Goal: Transaction & Acquisition: Purchase product/service

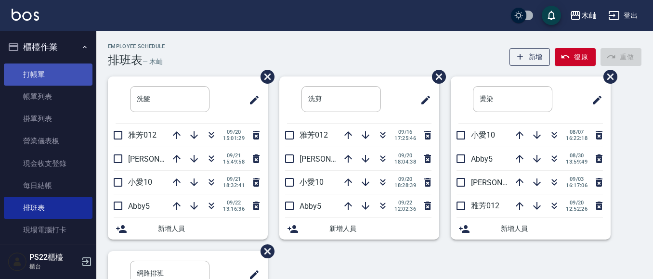
click at [46, 72] on link "打帳單" at bounding box center [48, 75] width 89 height 22
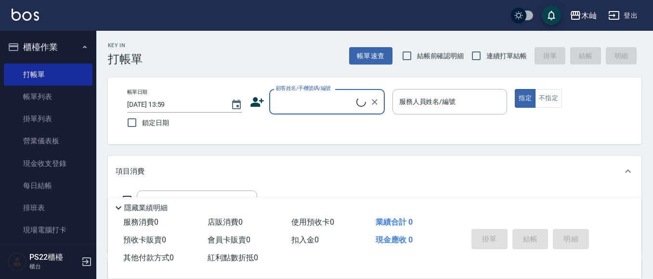
click at [261, 103] on icon at bounding box center [257, 102] width 14 height 14
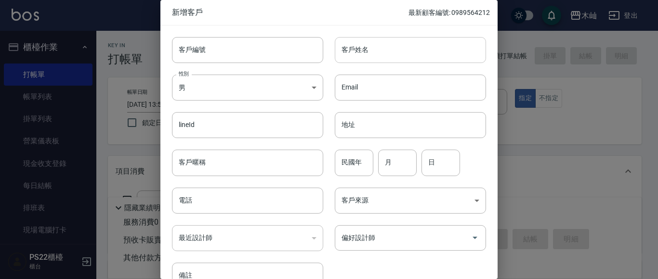
click at [408, 55] on input "客戶姓名" at bounding box center [410, 50] width 151 height 26
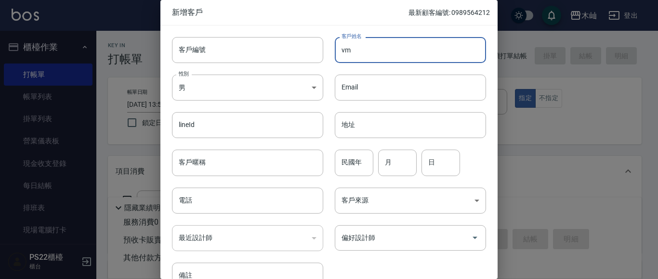
type input "v"
type input "[PERSON_NAME]"
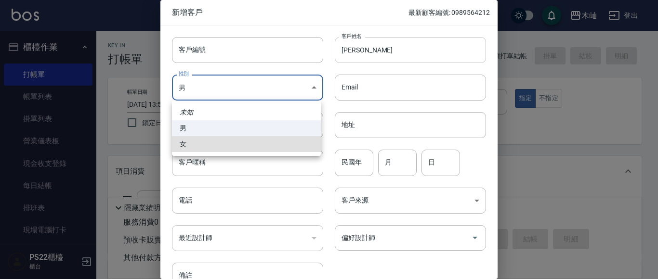
type input "[DEMOGRAPHIC_DATA]"
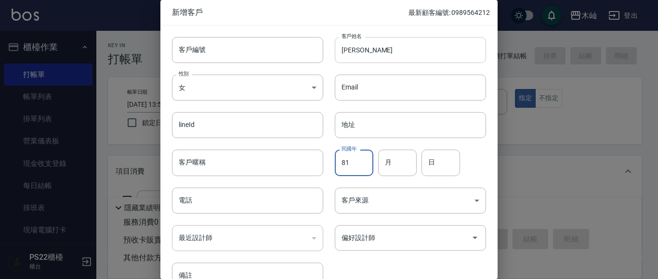
type input "81"
type input "07"
type input "14"
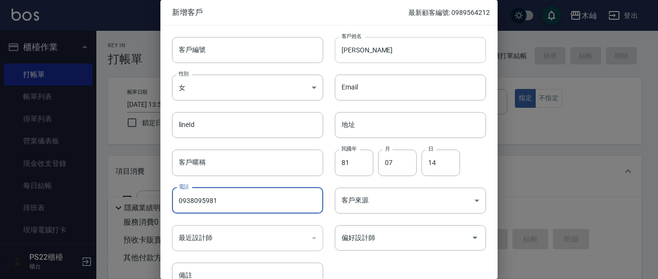
type input "0938095981"
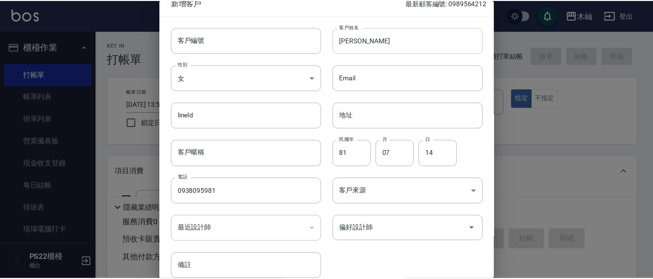
scroll to position [54, 0]
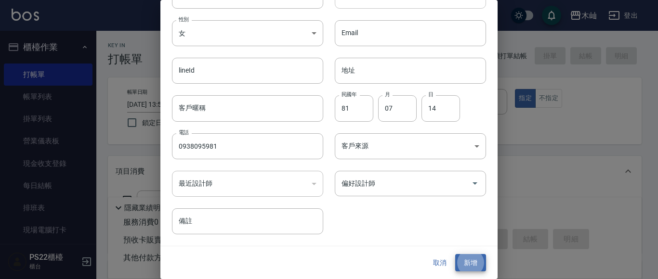
click at [455, 254] on button "新增" at bounding box center [470, 263] width 31 height 18
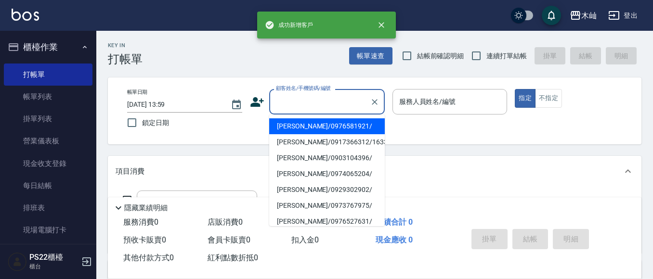
click at [339, 99] on input "顧客姓名/手機號碼/編號" at bounding box center [320, 101] width 92 height 17
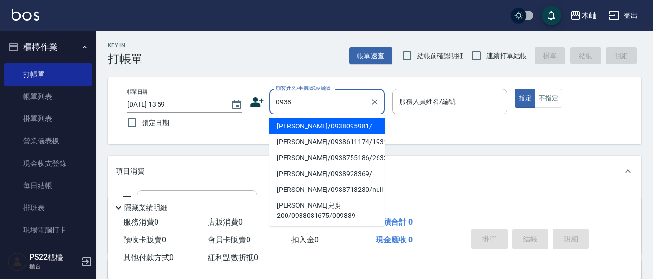
click at [316, 128] on li "[PERSON_NAME]/0938095981/" at bounding box center [327, 127] width 116 height 16
type input "[PERSON_NAME]/0938095981/"
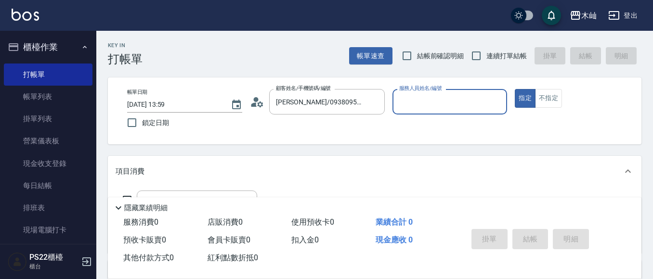
click at [453, 94] on input "服務人員姓名/編號" at bounding box center [450, 101] width 106 height 17
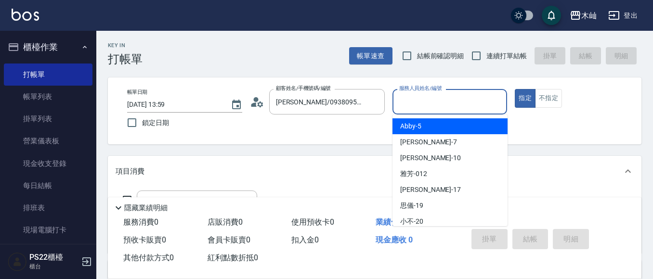
click at [427, 130] on div "Abby -5" at bounding box center [450, 127] width 115 height 16
type input "Abby-5"
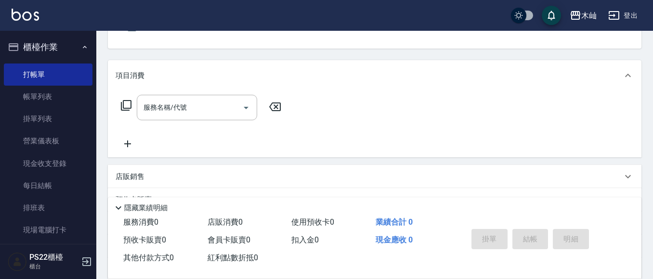
scroll to position [96, 0]
click at [223, 105] on input "服務名稱/代號" at bounding box center [189, 107] width 97 height 17
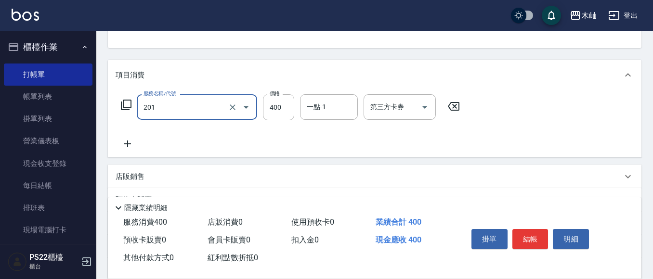
type input "洗剪(201)"
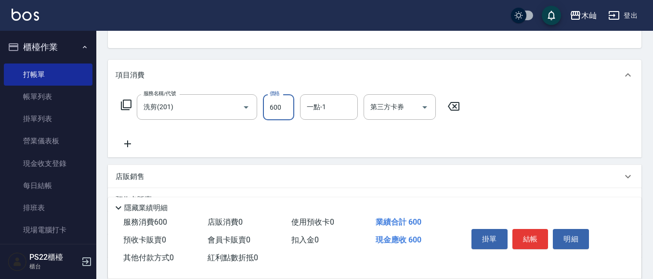
type input "600"
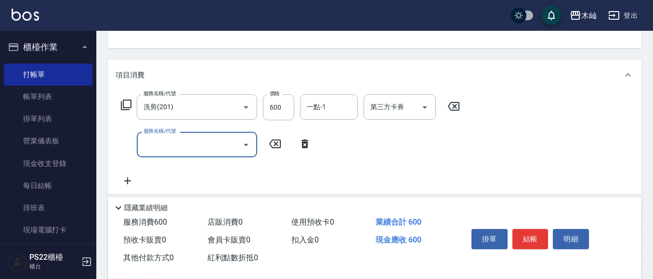
type input "2"
type input "洗髮(101)"
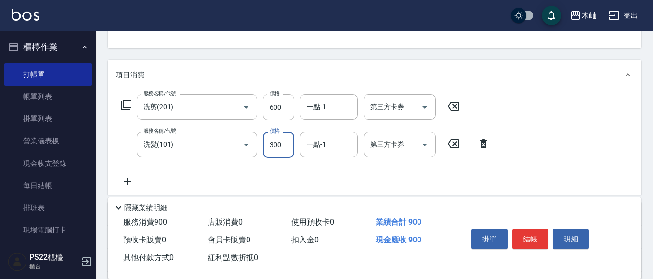
type input "300"
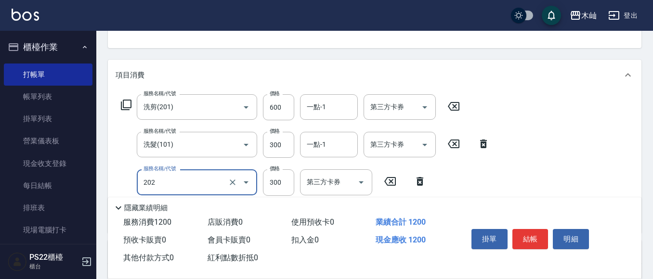
type input "單剪(202)"
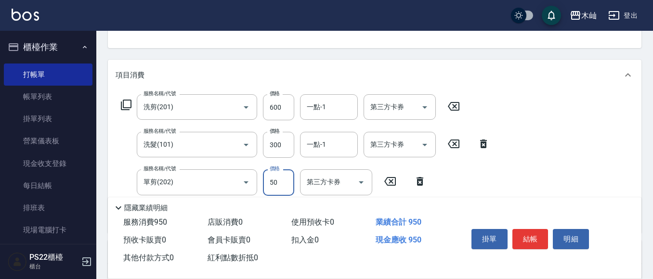
type input "50"
click at [527, 235] on button "結帳" at bounding box center [531, 239] width 36 height 20
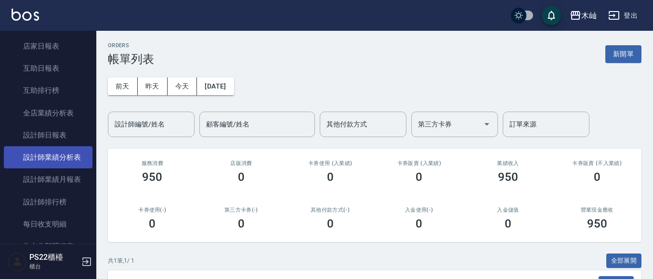
scroll to position [289, 0]
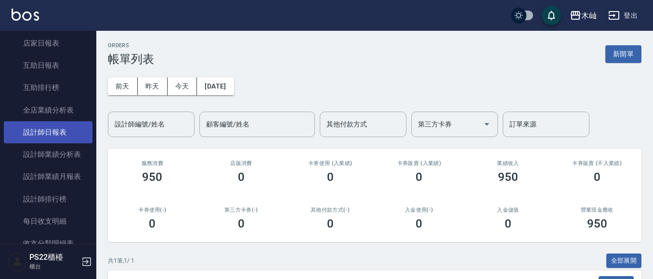
click at [75, 134] on link "設計師日報表" at bounding box center [48, 132] width 89 height 22
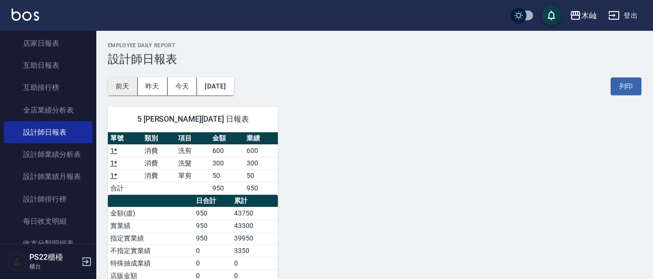
click at [127, 90] on button "前天" at bounding box center [123, 87] width 30 height 18
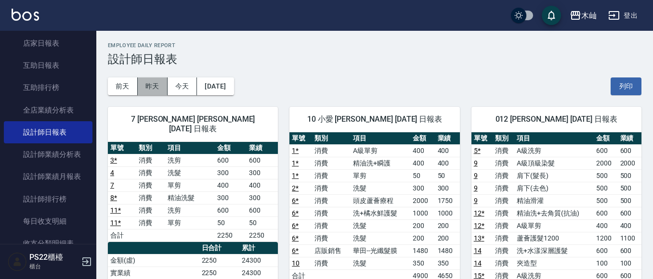
click at [156, 90] on button "昨天" at bounding box center [153, 87] width 30 height 18
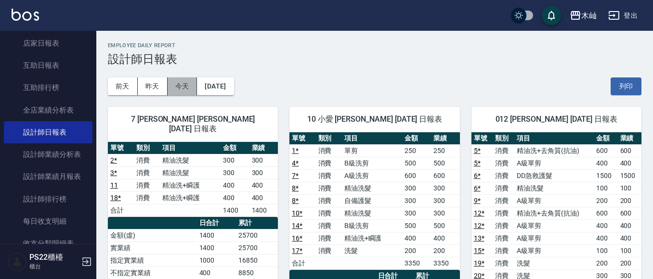
click at [187, 90] on button "今天" at bounding box center [183, 87] width 30 height 18
